Goal: Task Accomplishment & Management: Manage account settings

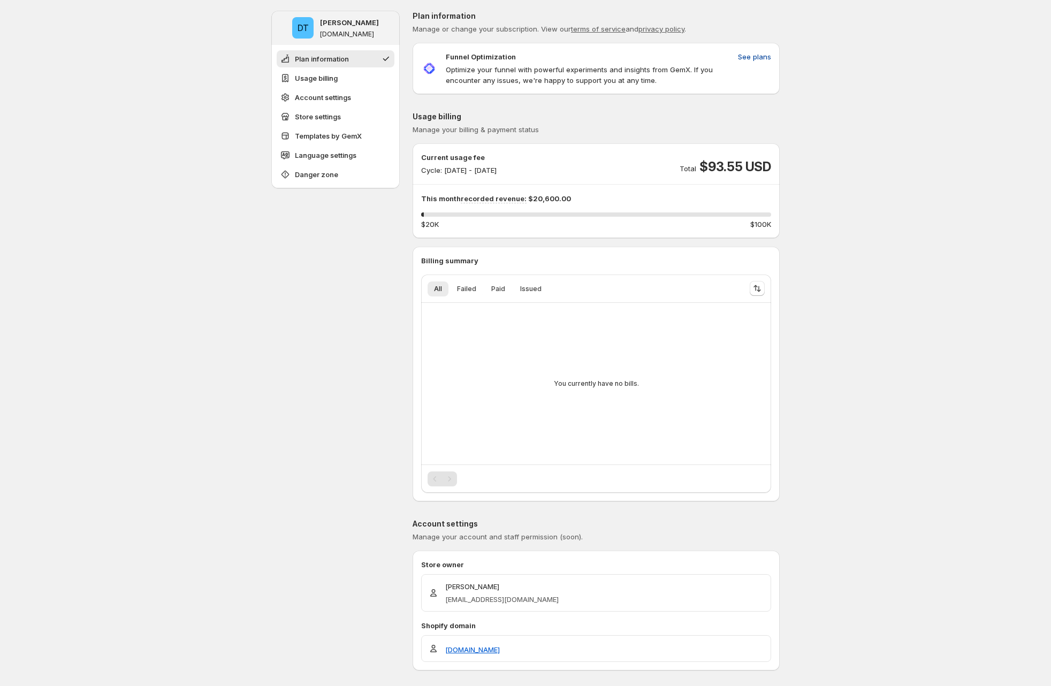
click at [770, 51] on button "See plans" at bounding box center [755, 56] width 46 height 17
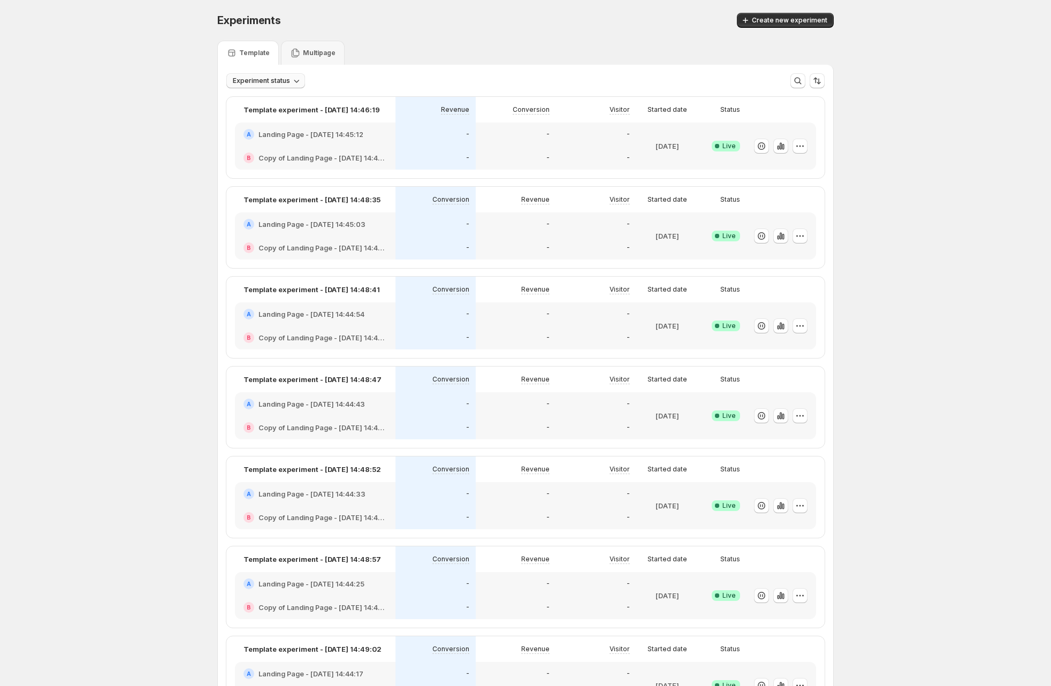
click at [280, 80] on span "Experiment status" at bounding box center [261, 81] width 57 height 9
click at [262, 139] on p "Paused" at bounding box center [259, 137] width 25 height 11
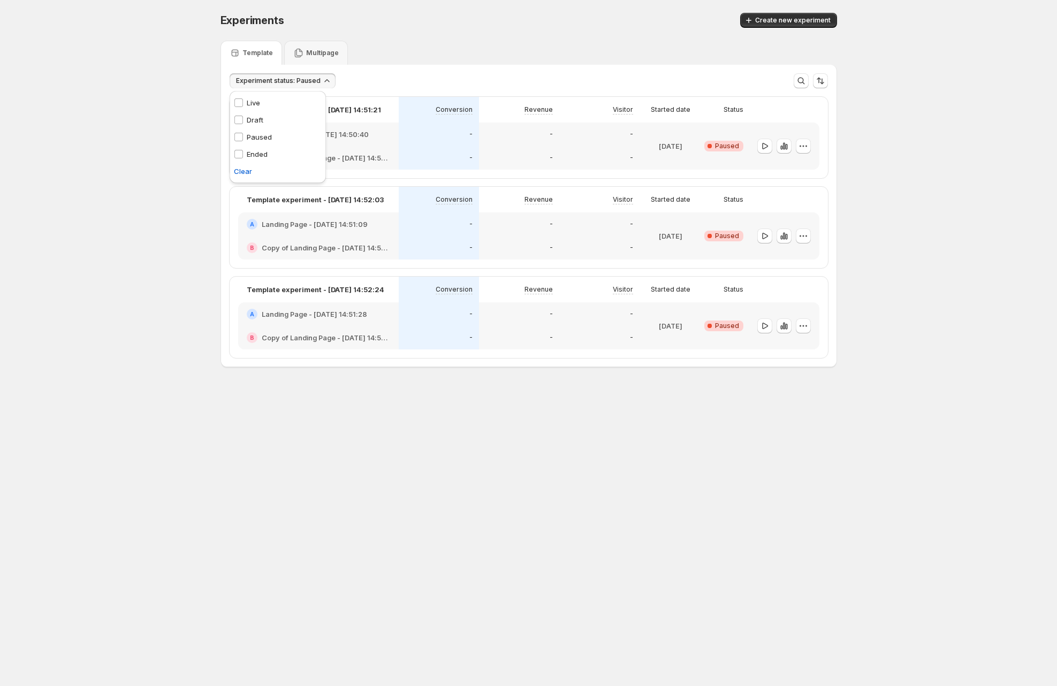
click at [174, 147] on div "Experiments. This page is ready Experiments Create new experiment Template Mult…" at bounding box center [528, 212] width 1057 height 425
click at [767, 143] on icon "button" at bounding box center [764, 146] width 11 height 11
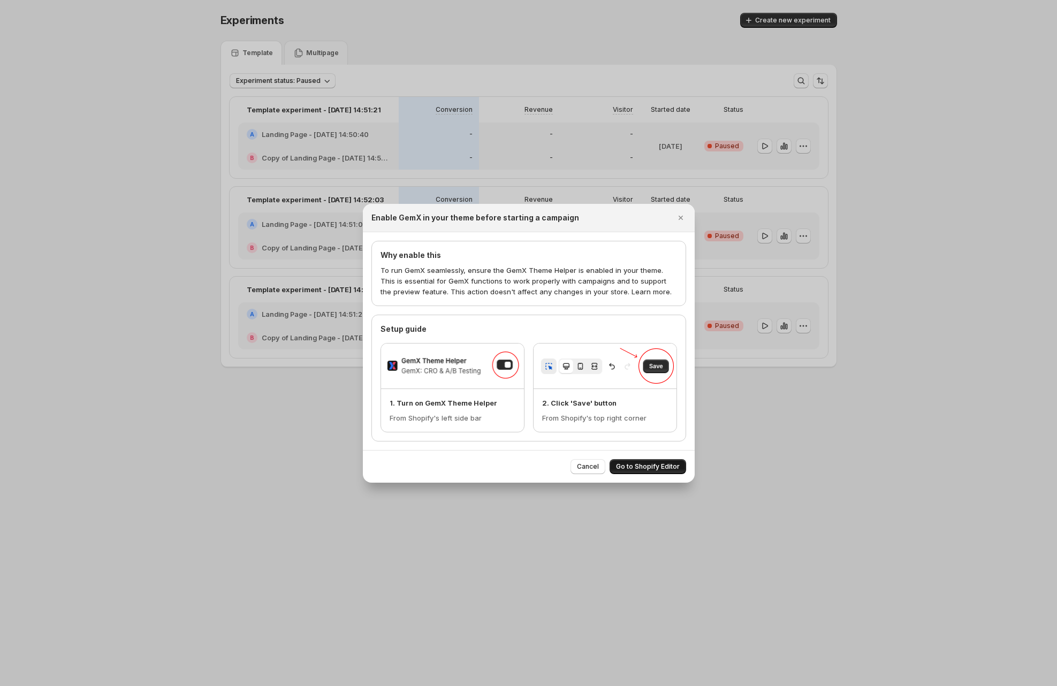
click at [644, 468] on span "Go to Shopify Editor" at bounding box center [648, 466] width 64 height 9
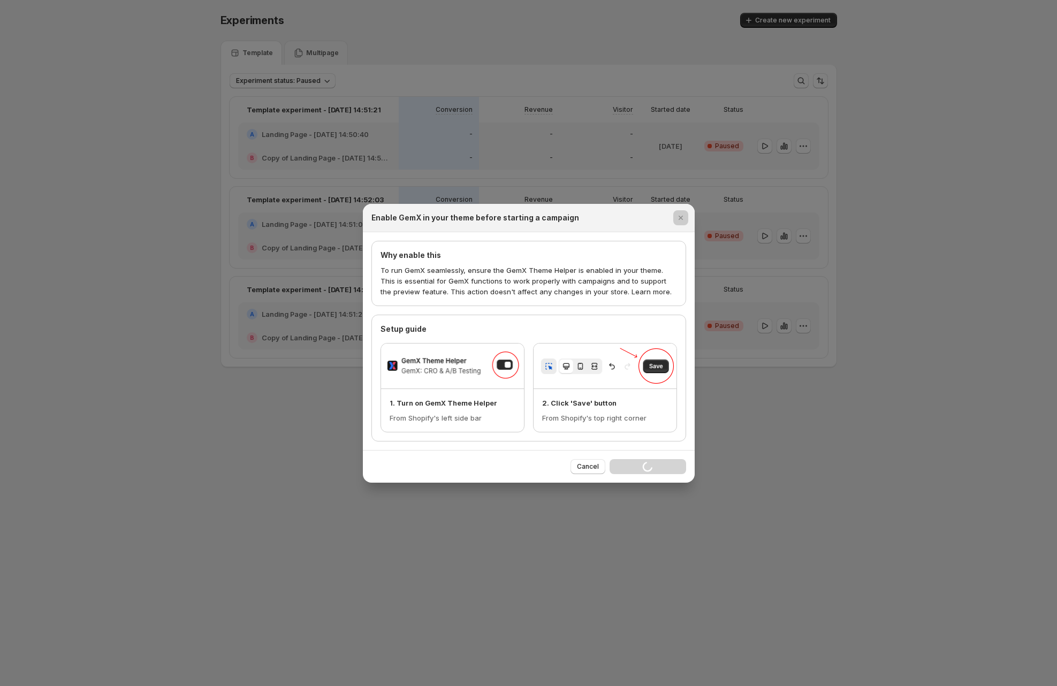
click at [741, 276] on div at bounding box center [528, 343] width 1057 height 686
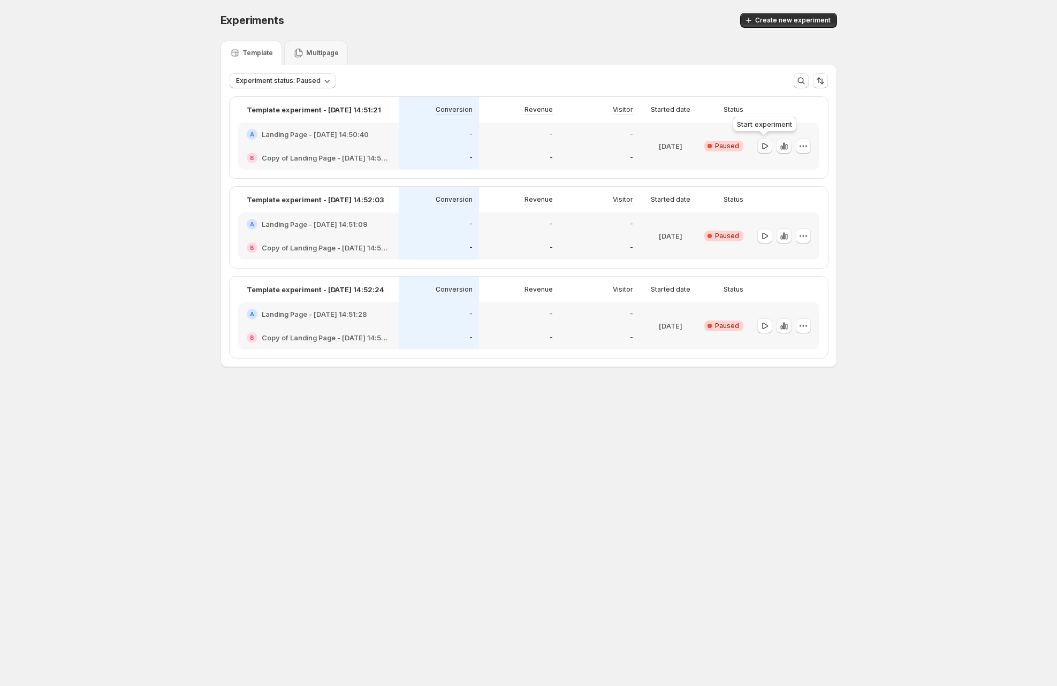
click at [767, 151] on icon "button" at bounding box center [764, 146] width 11 height 11
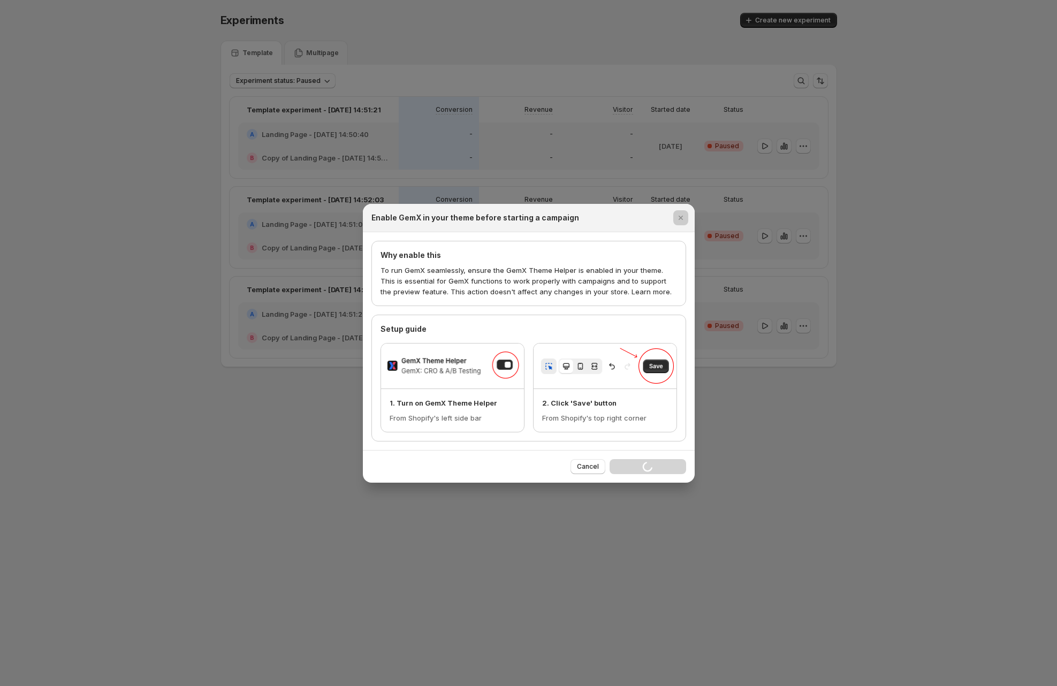
click at [616, 149] on div at bounding box center [528, 343] width 1057 height 686
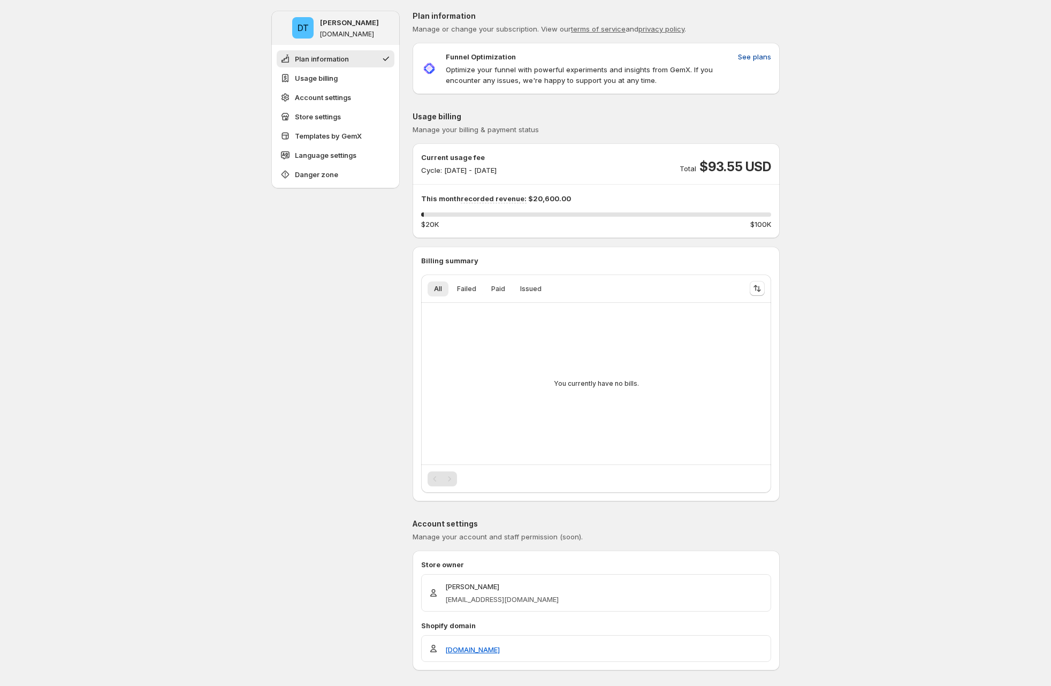
click at [756, 54] on span "See plans" at bounding box center [754, 56] width 33 height 11
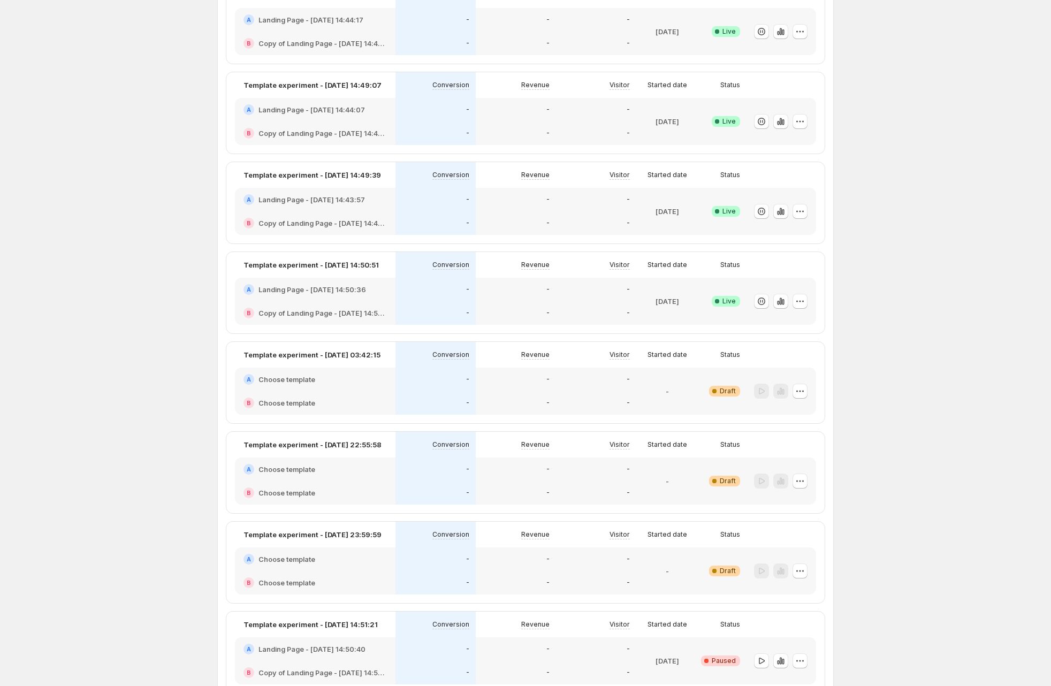
scroll to position [908, 0]
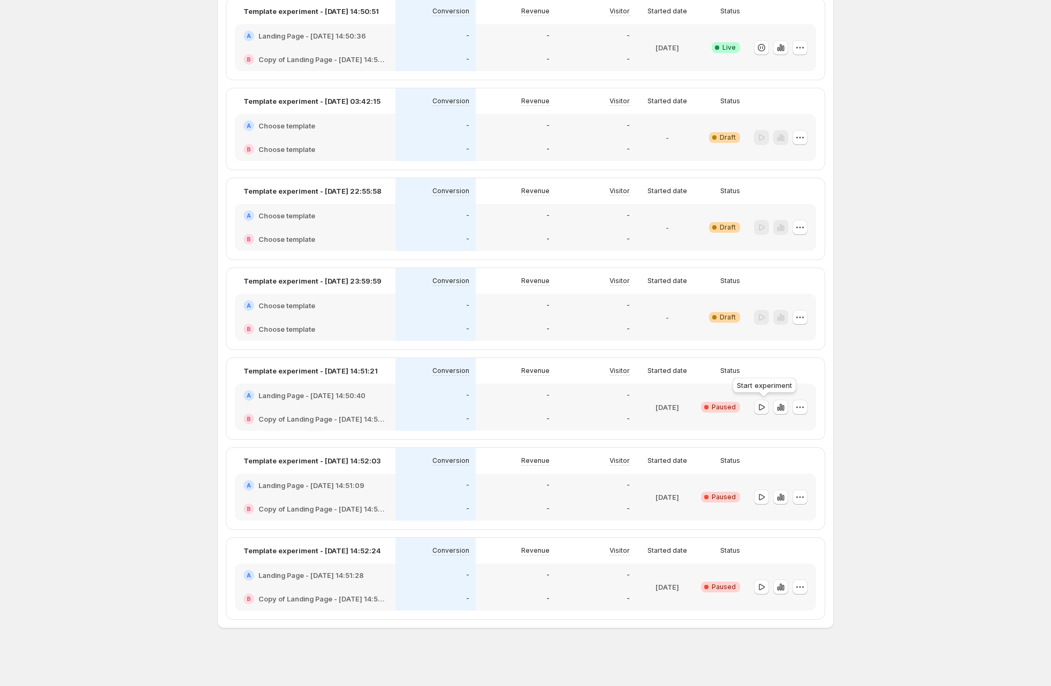
click at [764, 406] on icon "button" at bounding box center [761, 407] width 11 height 11
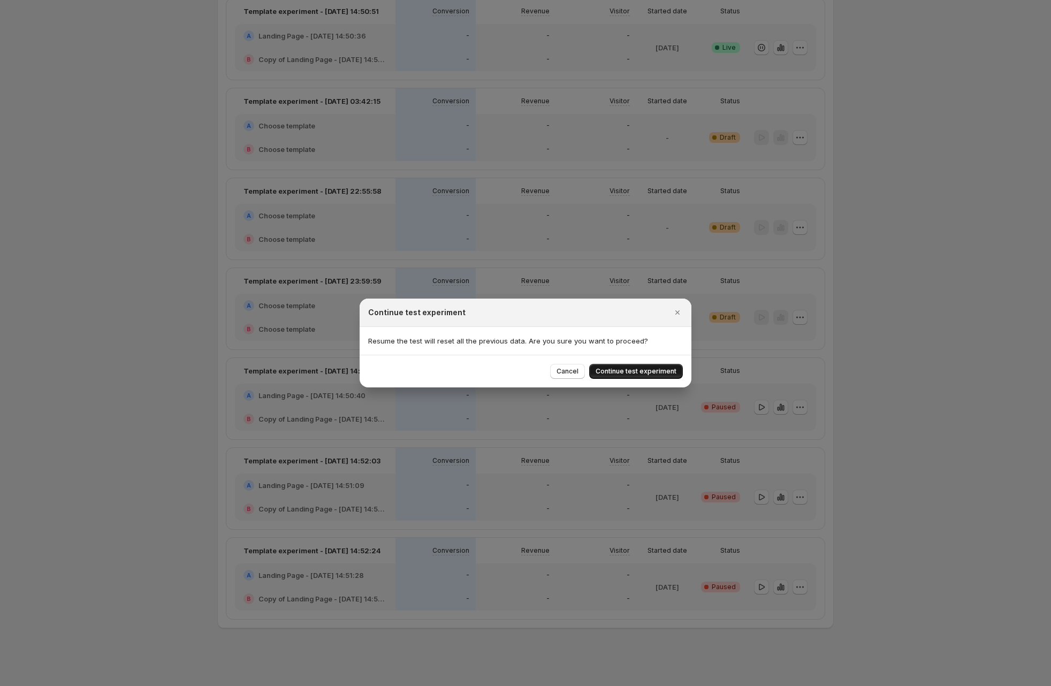
click at [621, 366] on button "Continue test experiment" at bounding box center [636, 371] width 94 height 15
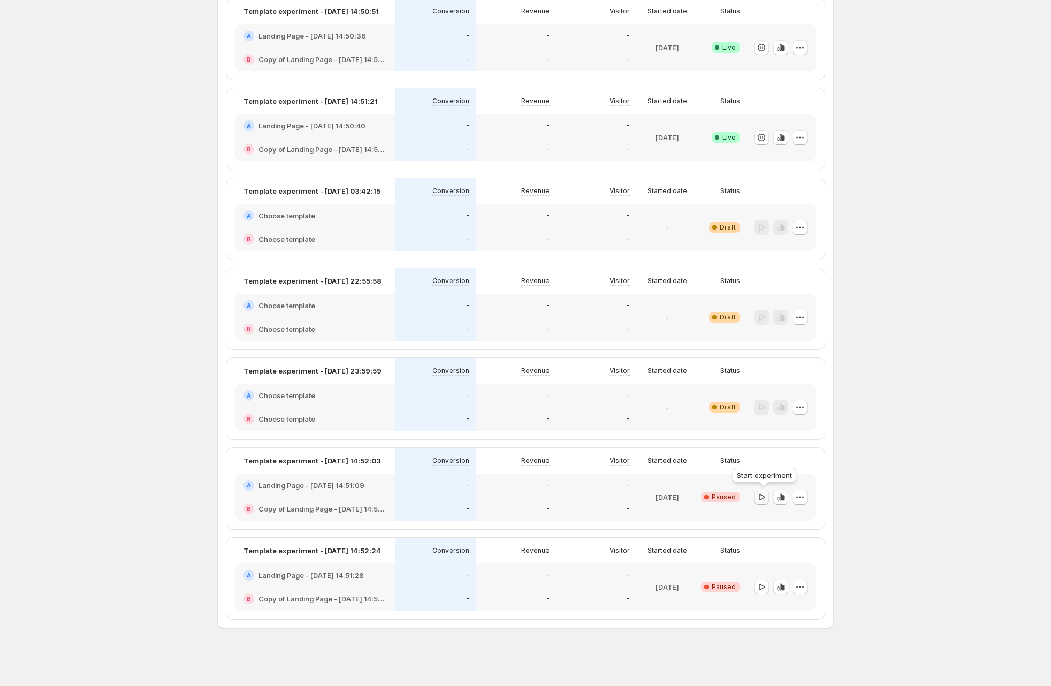
click at [769, 500] on button "button" at bounding box center [761, 497] width 15 height 15
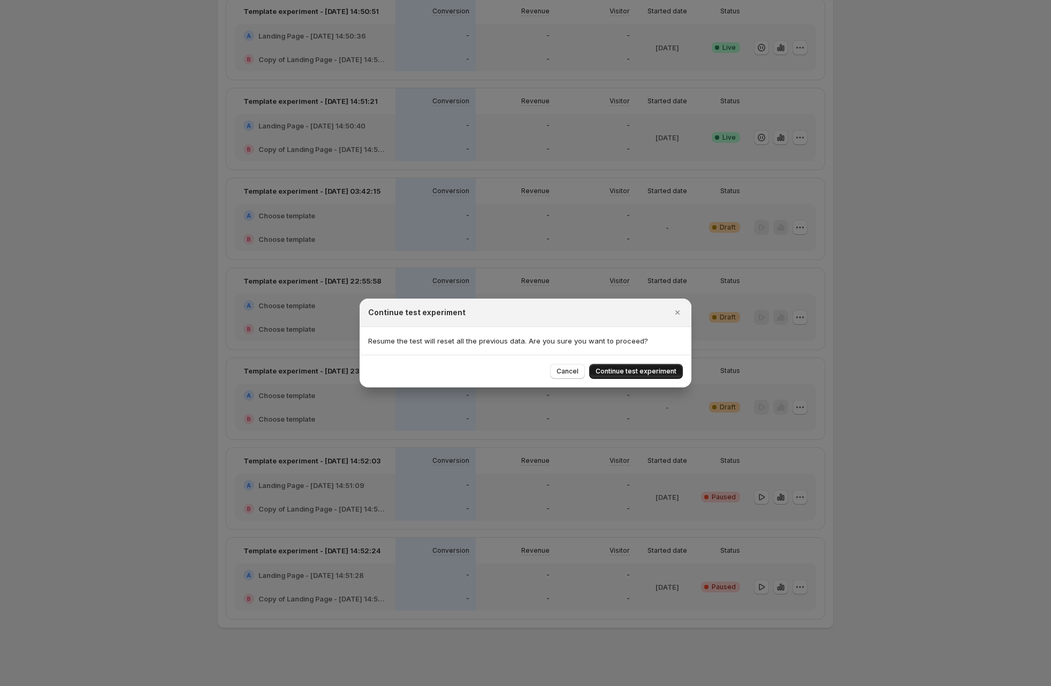
click at [658, 370] on span "Continue test experiment" at bounding box center [636, 371] width 81 height 9
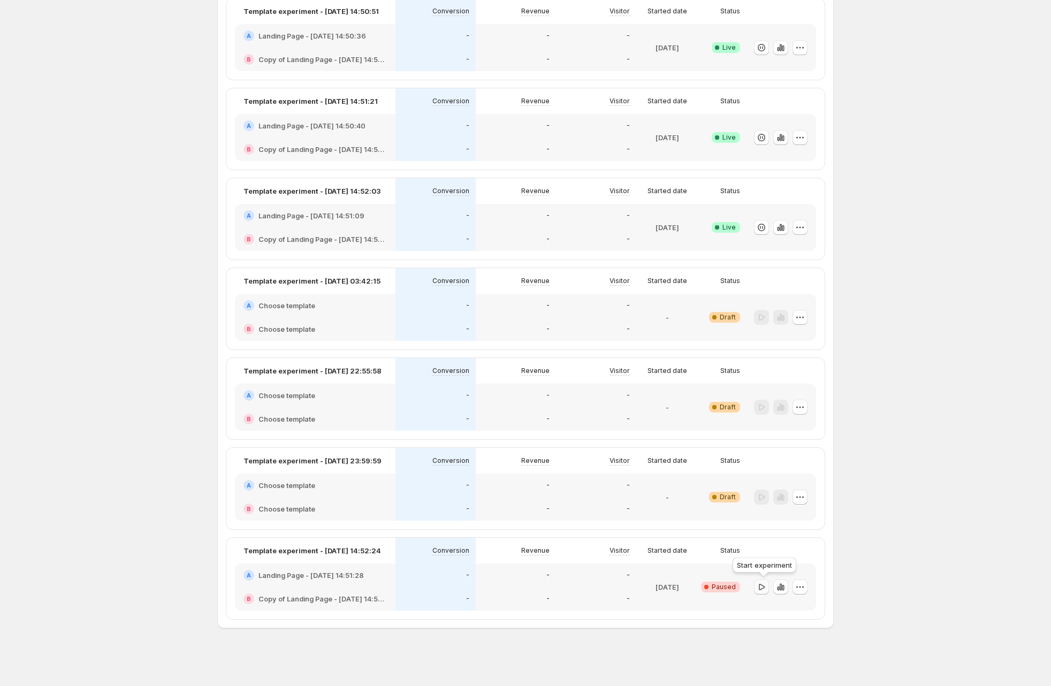
click at [765, 585] on icon "button" at bounding box center [761, 587] width 11 height 11
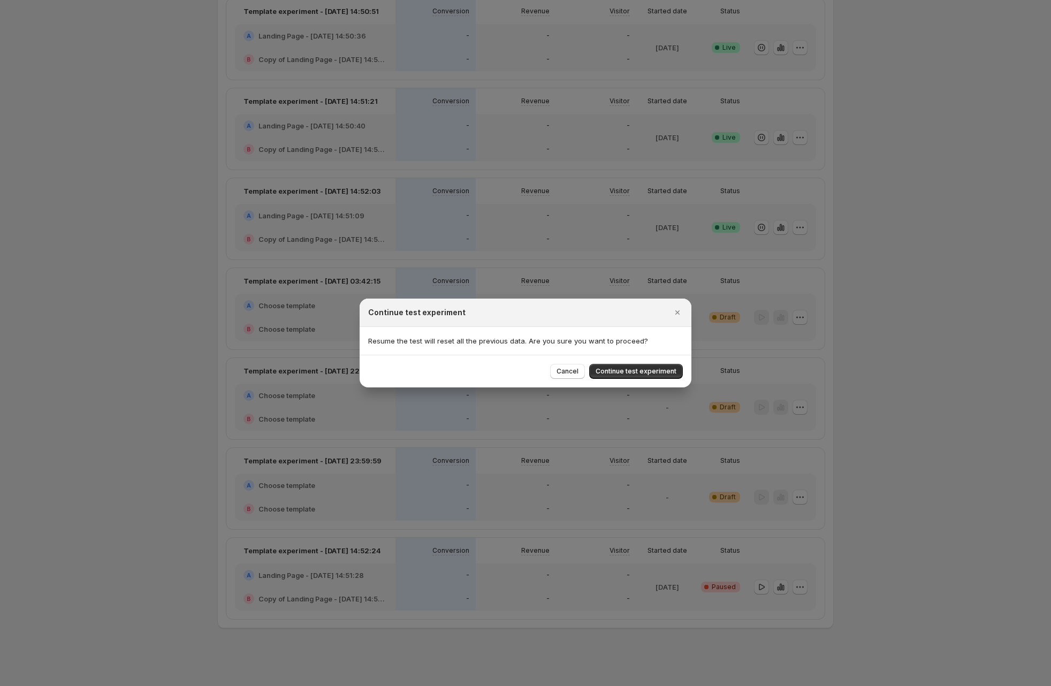
click at [637, 370] on span "Continue test experiment" at bounding box center [636, 371] width 81 height 9
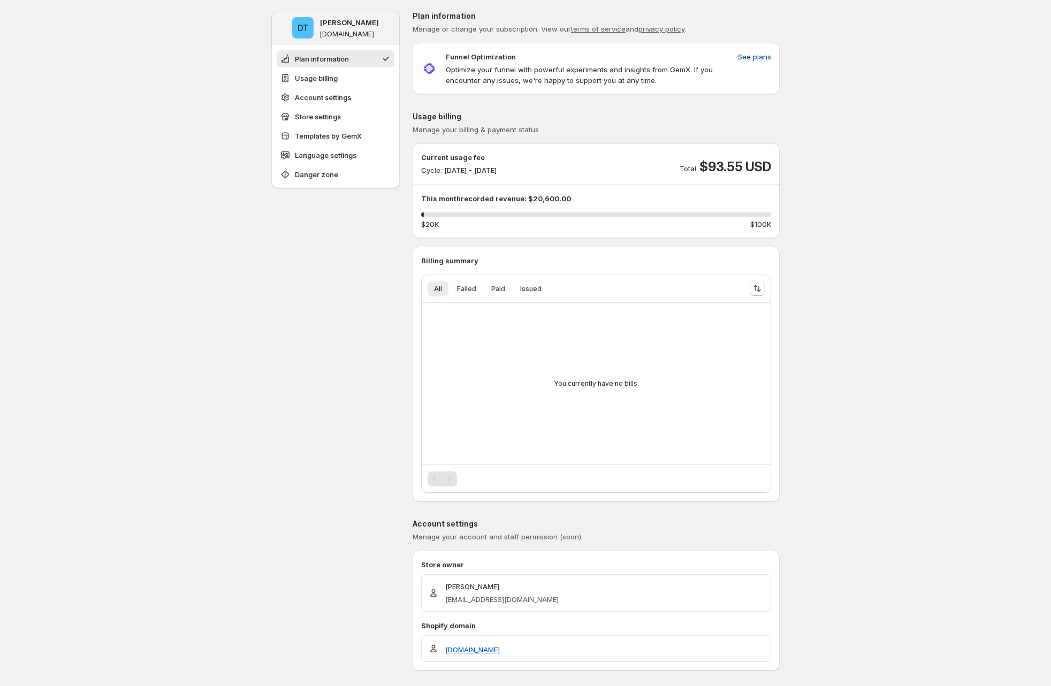
click at [747, 49] on button "See plans" at bounding box center [755, 56] width 46 height 17
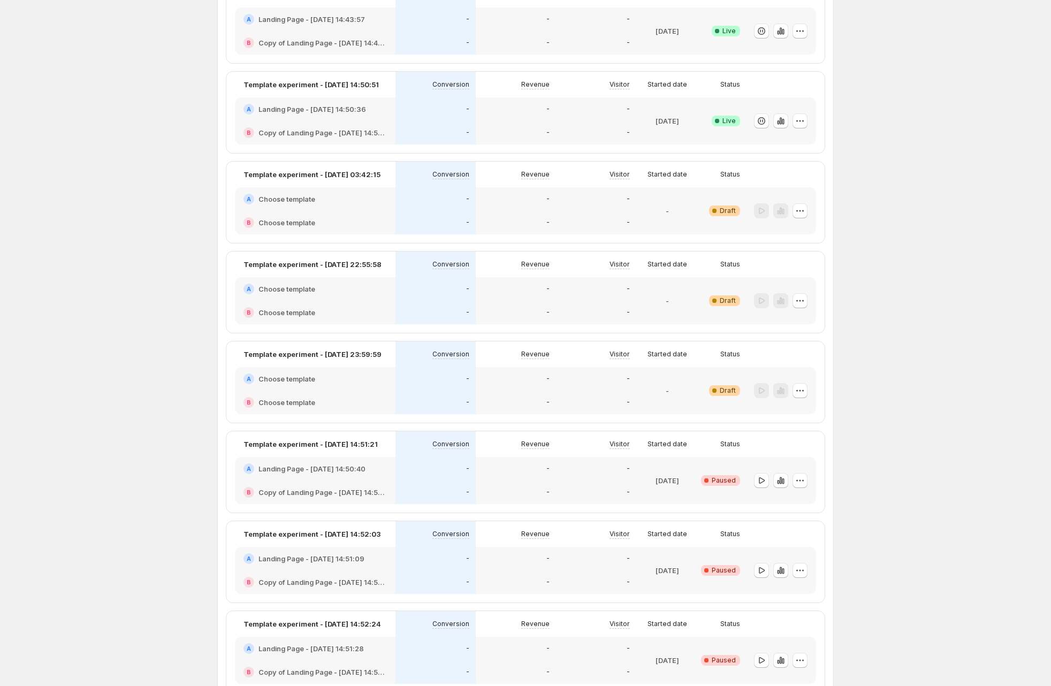
scroll to position [908, 0]
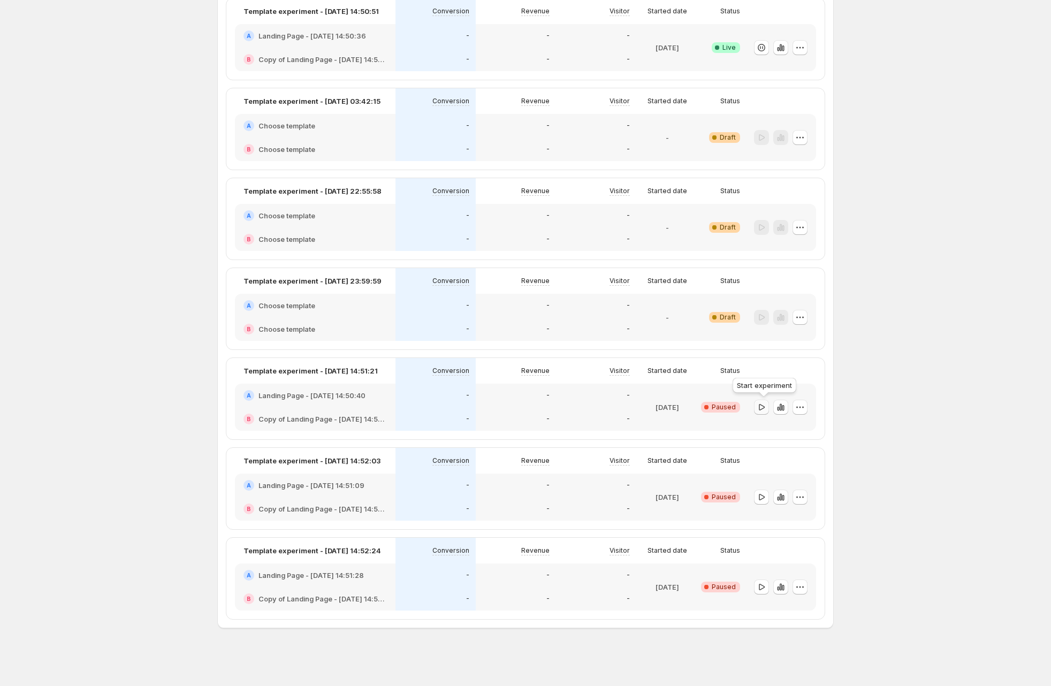
click at [767, 407] on icon "button" at bounding box center [761, 407] width 11 height 11
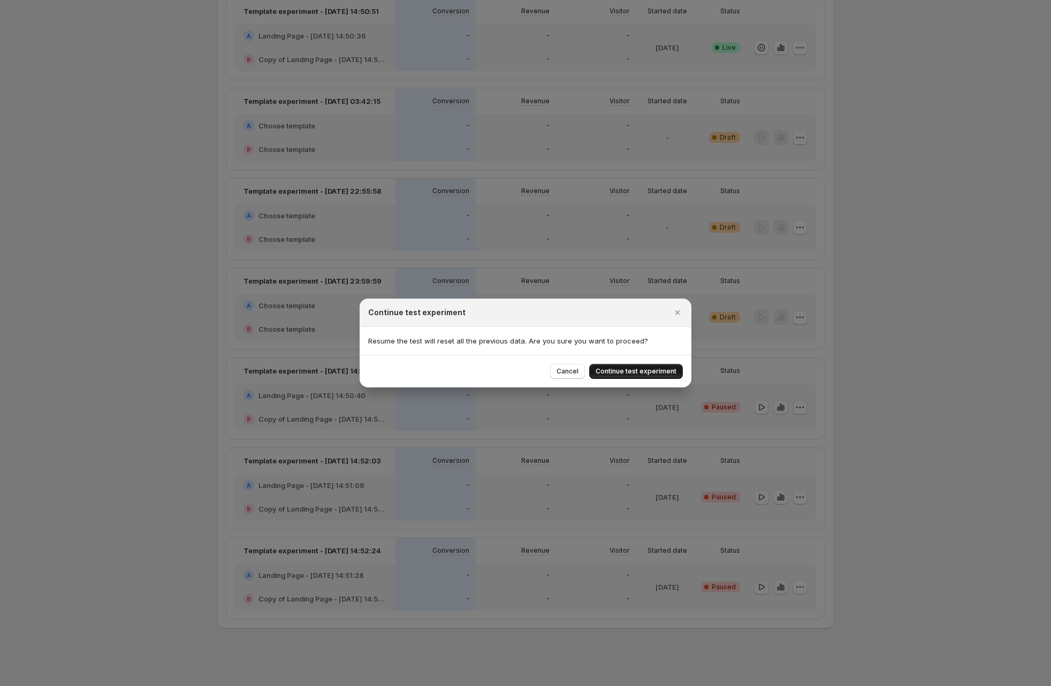
click at [662, 374] on span "Continue test experiment" at bounding box center [636, 371] width 81 height 9
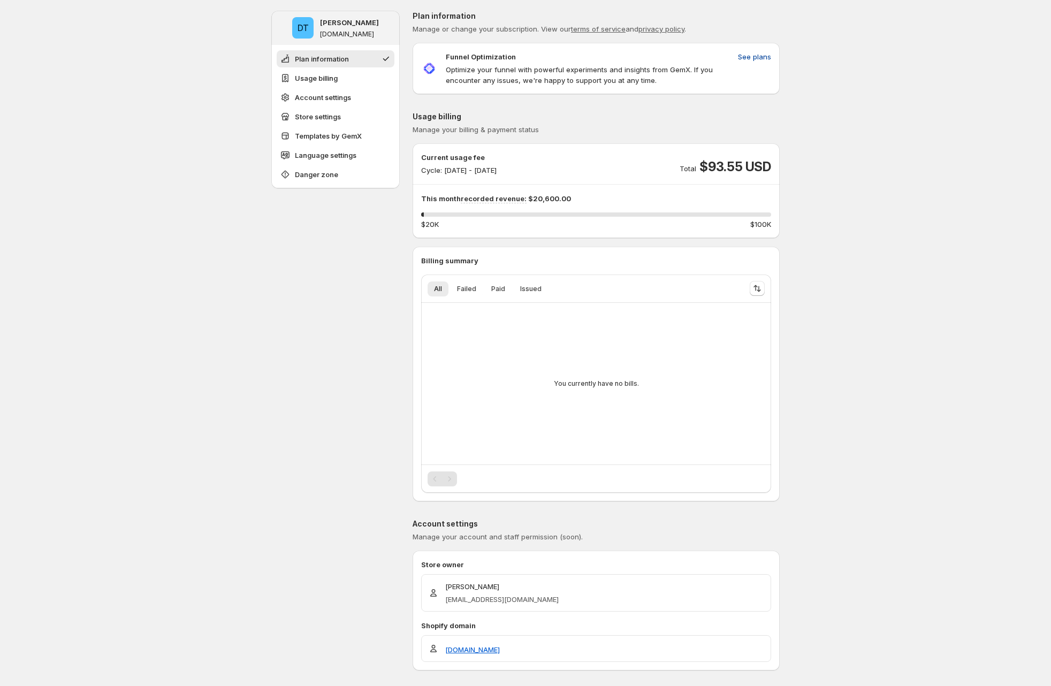
click at [750, 57] on span "See plans" at bounding box center [754, 56] width 33 height 11
